Goal: Information Seeking & Learning: Learn about a topic

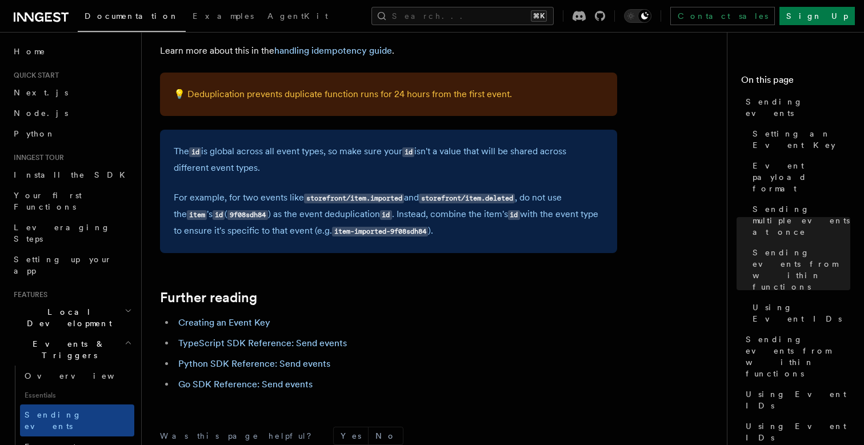
scroll to position [3316, 0]
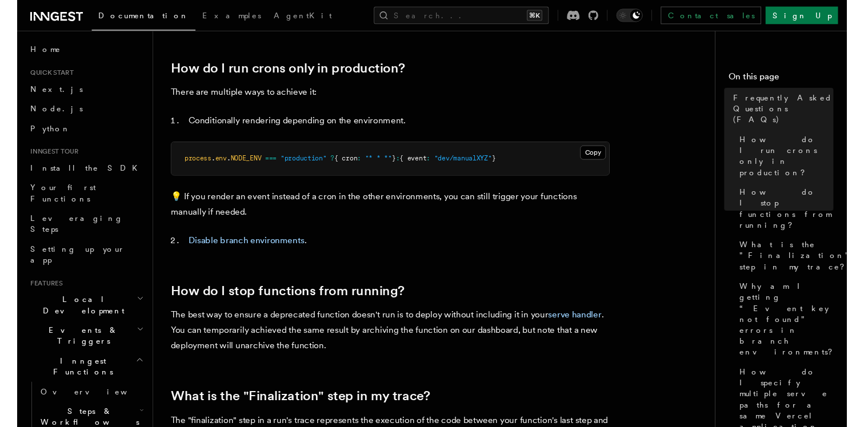
scroll to position [1470, 0]
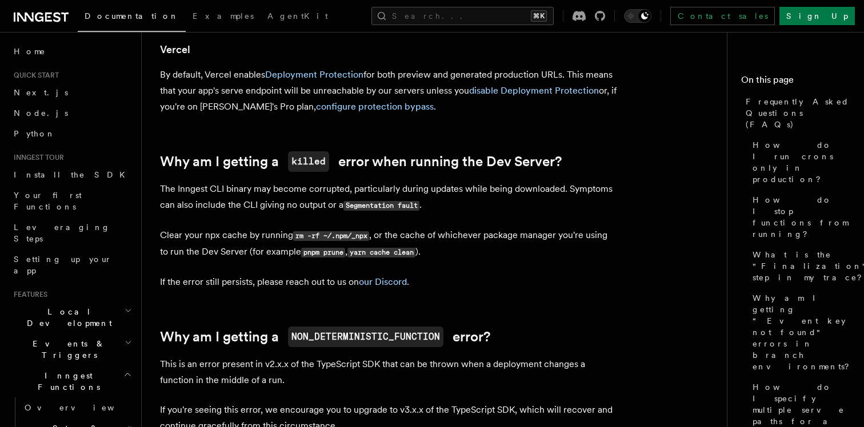
click at [461, 181] on p "The Inngest CLI binary may become corrupted, particularly during updates while …" at bounding box center [388, 197] width 457 height 33
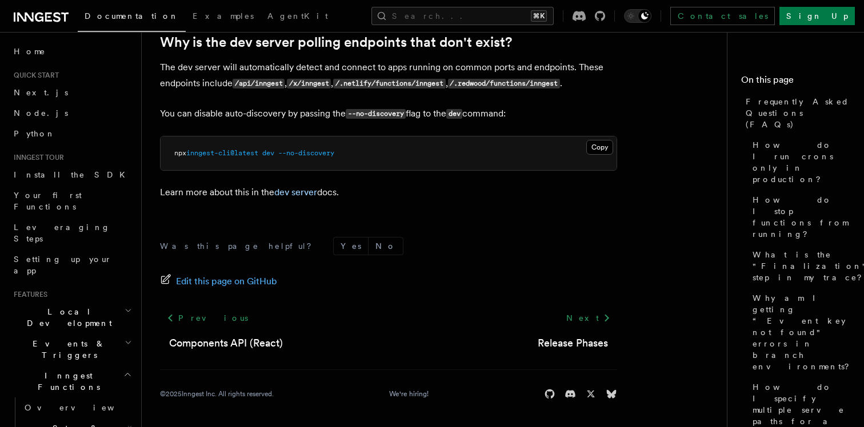
scroll to position [2243, 0]
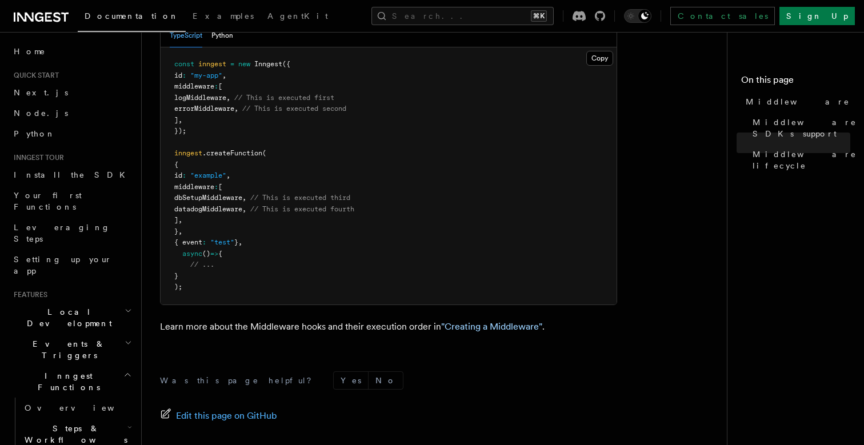
scroll to position [695, 0]
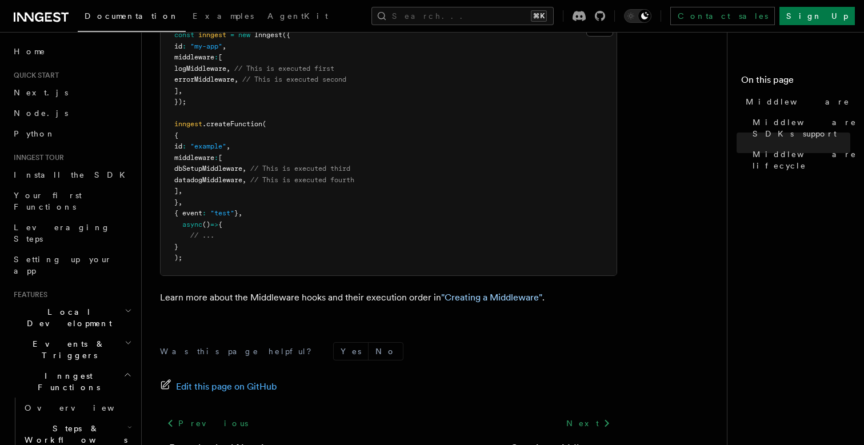
click at [499, 427] on footer "Was this page helpful? Yes No Edit this page on GitHub Previous React hooks / N…" at bounding box center [388, 423] width 457 height 163
click at [521, 441] on link "Creating middleware" at bounding box center [559, 449] width 98 height 16
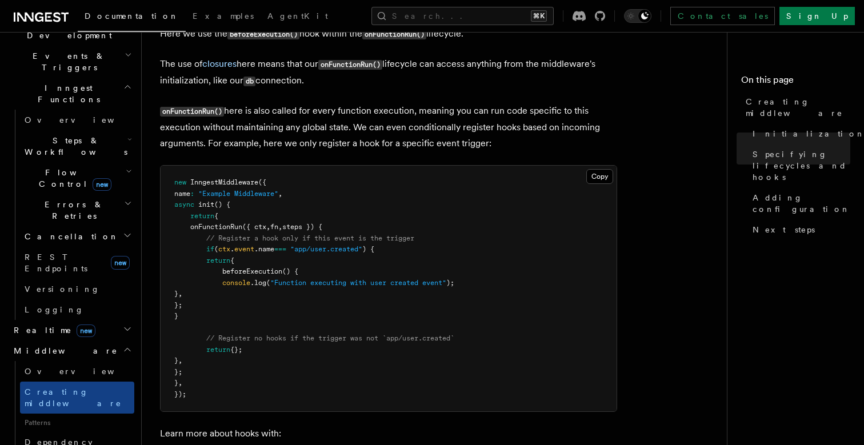
scroll to position [373, 0]
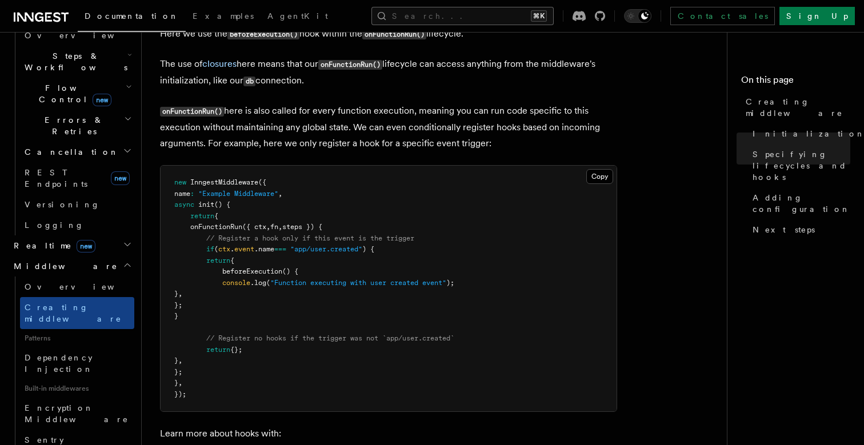
click at [457, 14] on button "Search... ⌘K" at bounding box center [462, 16] width 182 height 18
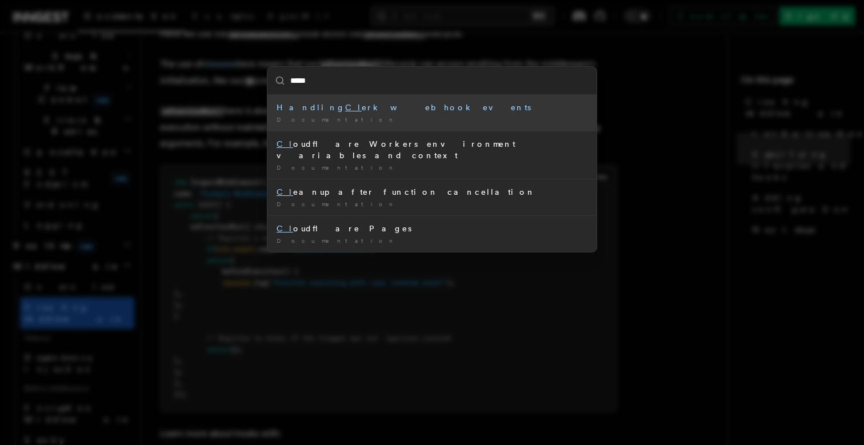
type input "******"
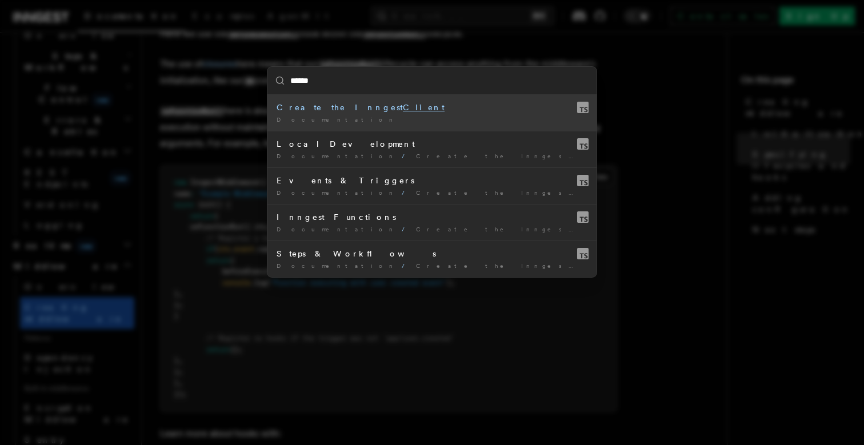
click at [438, 116] on div "Documentation /" at bounding box center [432, 119] width 311 height 9
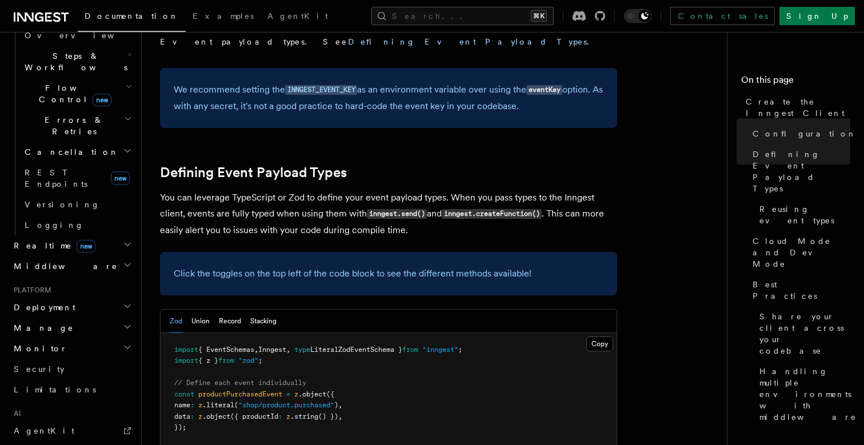
scroll to position [369, 0]
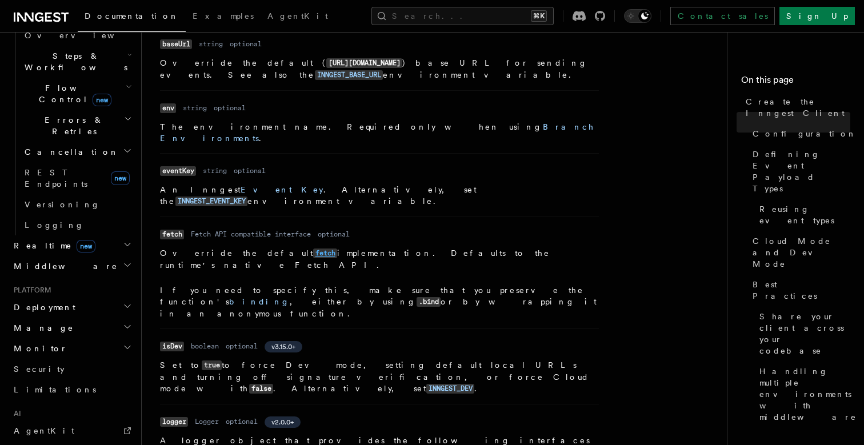
click at [313, 249] on code "fetch" at bounding box center [325, 254] width 24 height 10
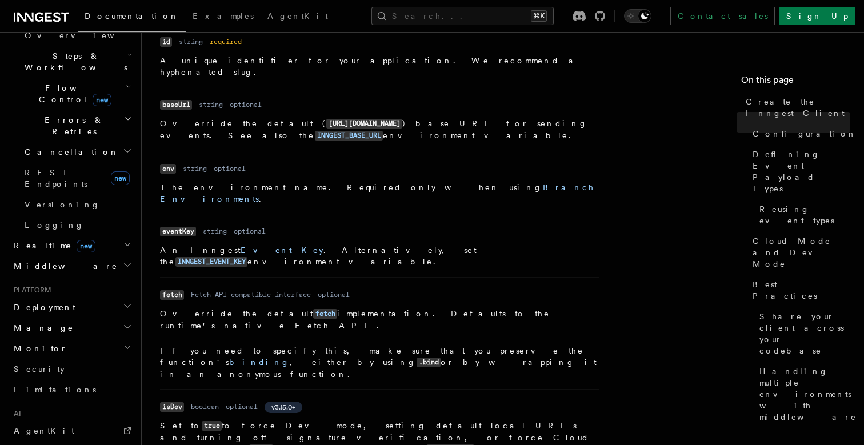
scroll to position [398, 0]
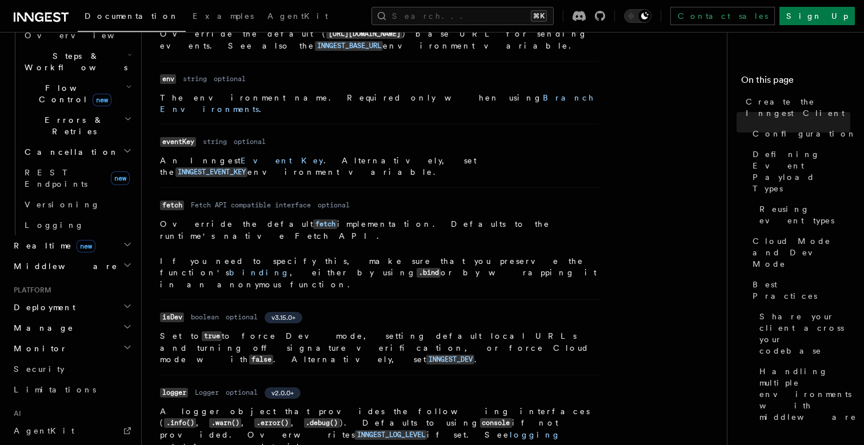
click at [606, 155] on div "Name id Type string Required required Description A unique identifier for your …" at bounding box center [388, 253] width 457 height 618
click at [477, 197] on dl "Name fetch Type Fetch API compatible interface Required optional Description Ov…" at bounding box center [379, 243] width 439 height 93
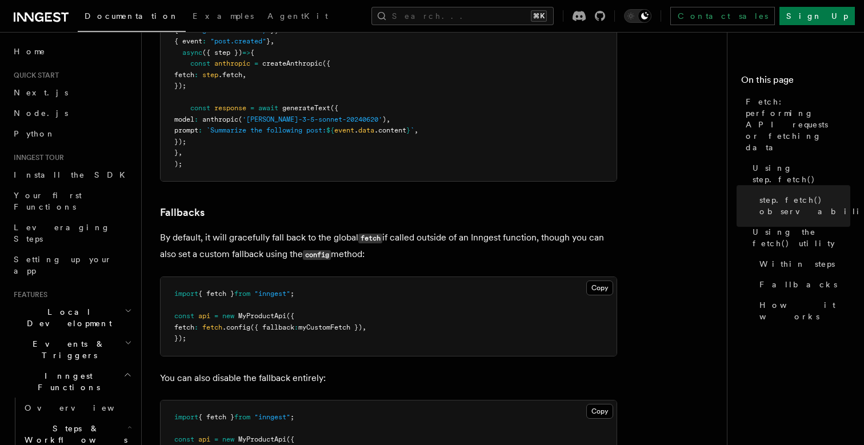
scroll to position [2691, 0]
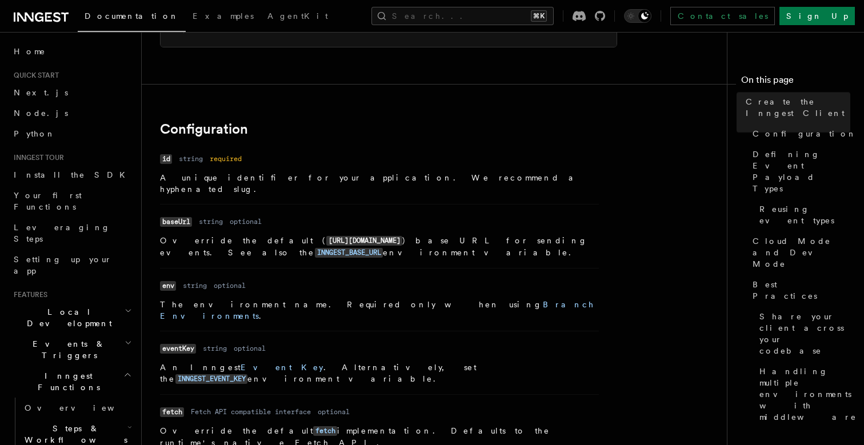
scroll to position [448, 0]
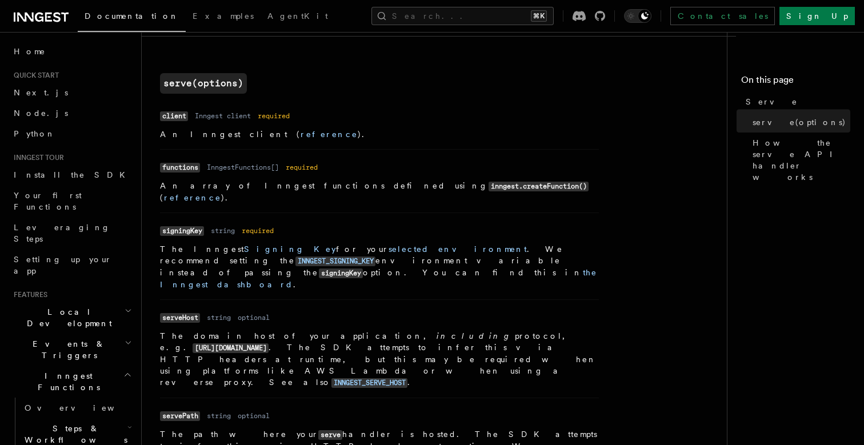
scroll to position [410, 0]
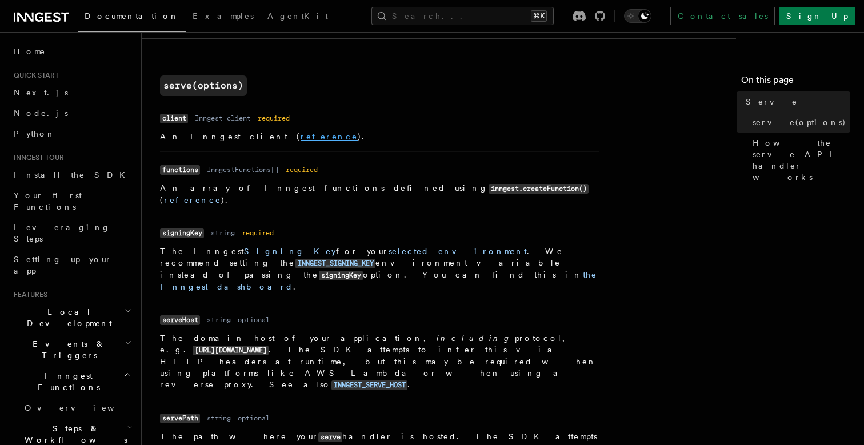
click at [301, 134] on link "reference" at bounding box center [329, 136] width 57 height 9
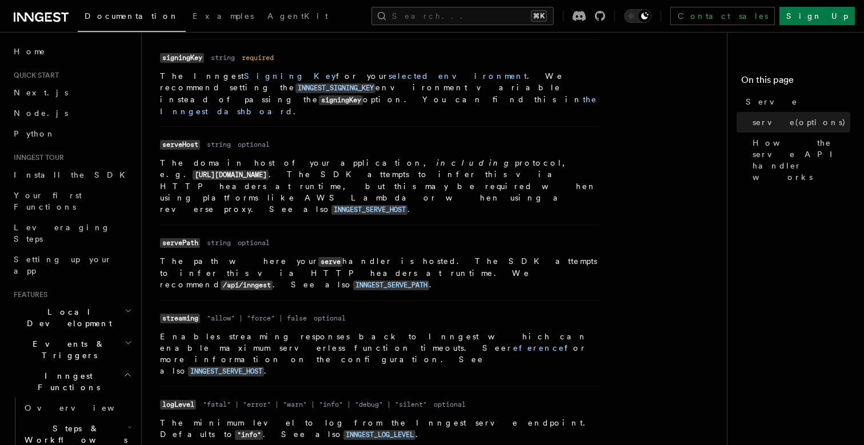
scroll to position [583, 0]
